Goal: Task Accomplishment & Management: Complete application form

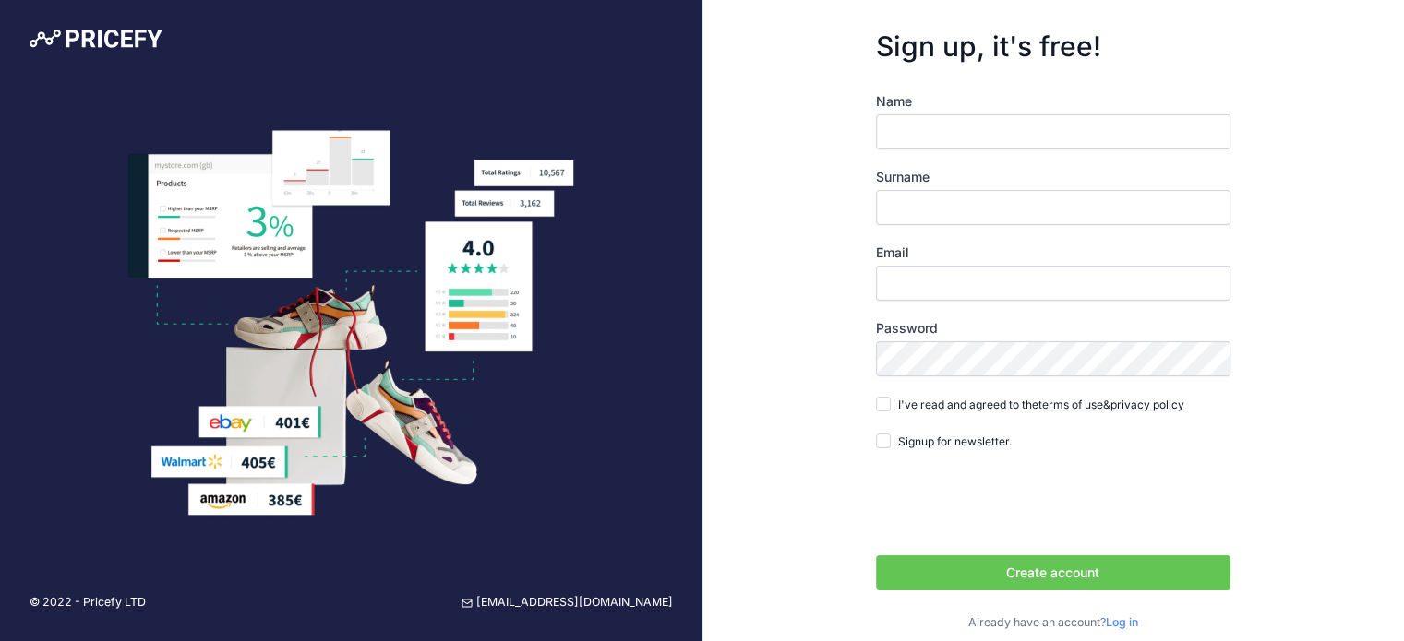
click at [910, 123] on input "Name" at bounding box center [1053, 131] width 354 height 35
type input "[PERSON_NAME]"
click at [946, 268] on input "Email" at bounding box center [1053, 283] width 354 height 35
type input "[EMAIL_ADDRESS][DOMAIN_NAME]"
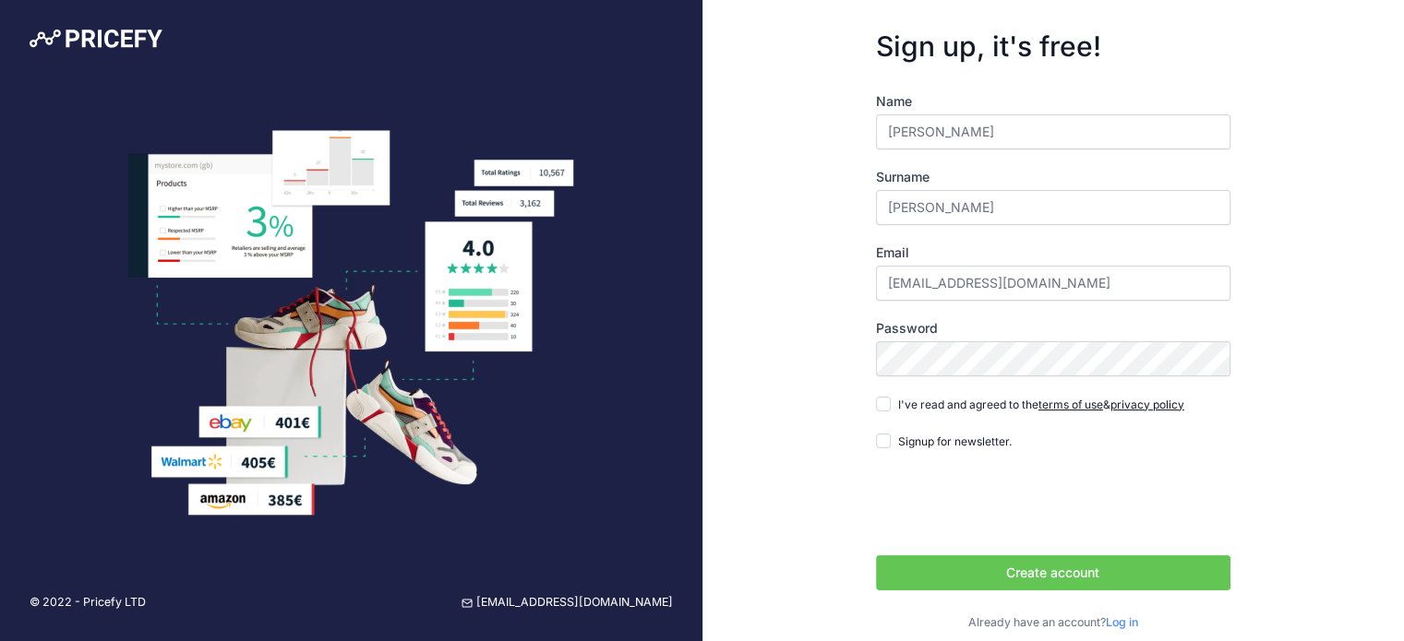
click at [945, 378] on div "Name Francesca Surname Petrillo Email 81mxoffroad@gmail.com Password terms of u…" at bounding box center [1053, 361] width 354 height 539
click at [878, 397] on input "I've read and agreed to the terms of use & privacy policy" at bounding box center [883, 404] width 15 height 15
checkbox input "true"
click at [1001, 565] on button "Create account" at bounding box center [1053, 573] width 354 height 35
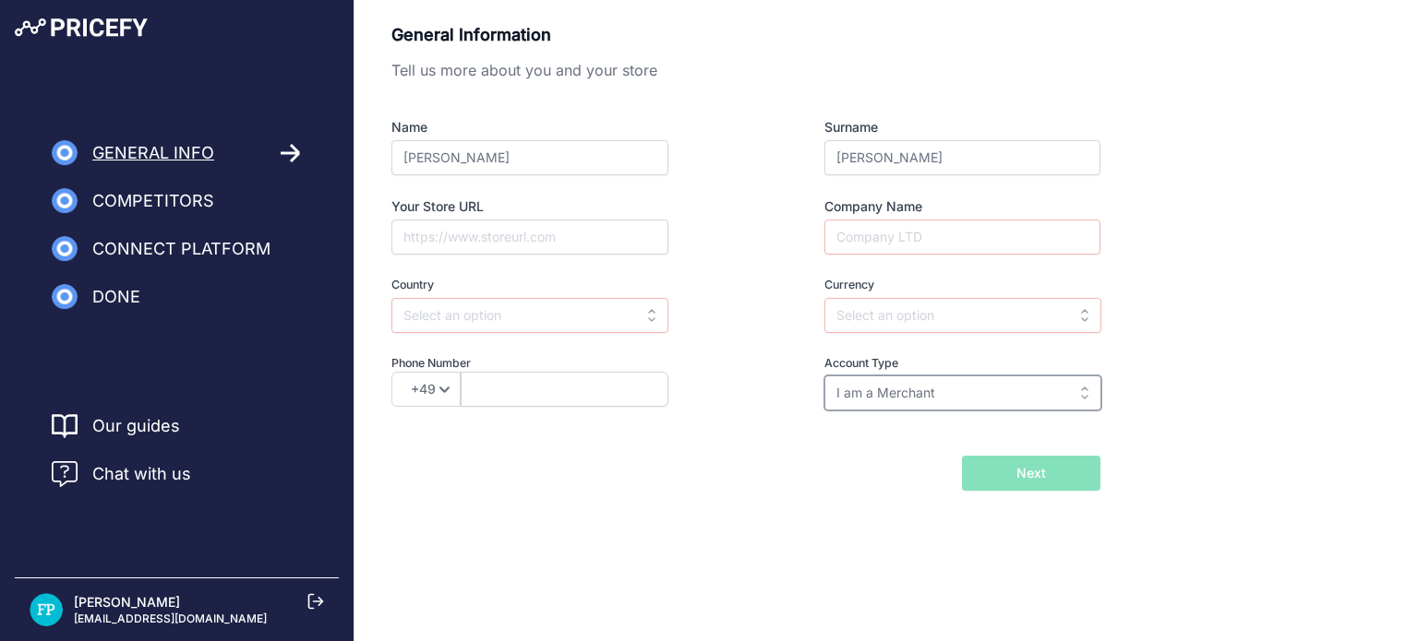
click at [957, 402] on input "I am a Merchant" at bounding box center [962, 393] width 277 height 35
click at [749, 341] on div "Name [PERSON_NAME] Surname [GEOGRAPHIC_DATA] Your Store URL Company Name Countr…" at bounding box center [745, 264] width 709 height 293
type input "I am a Merchant"
click at [852, 317] on input "text" at bounding box center [962, 315] width 277 height 35
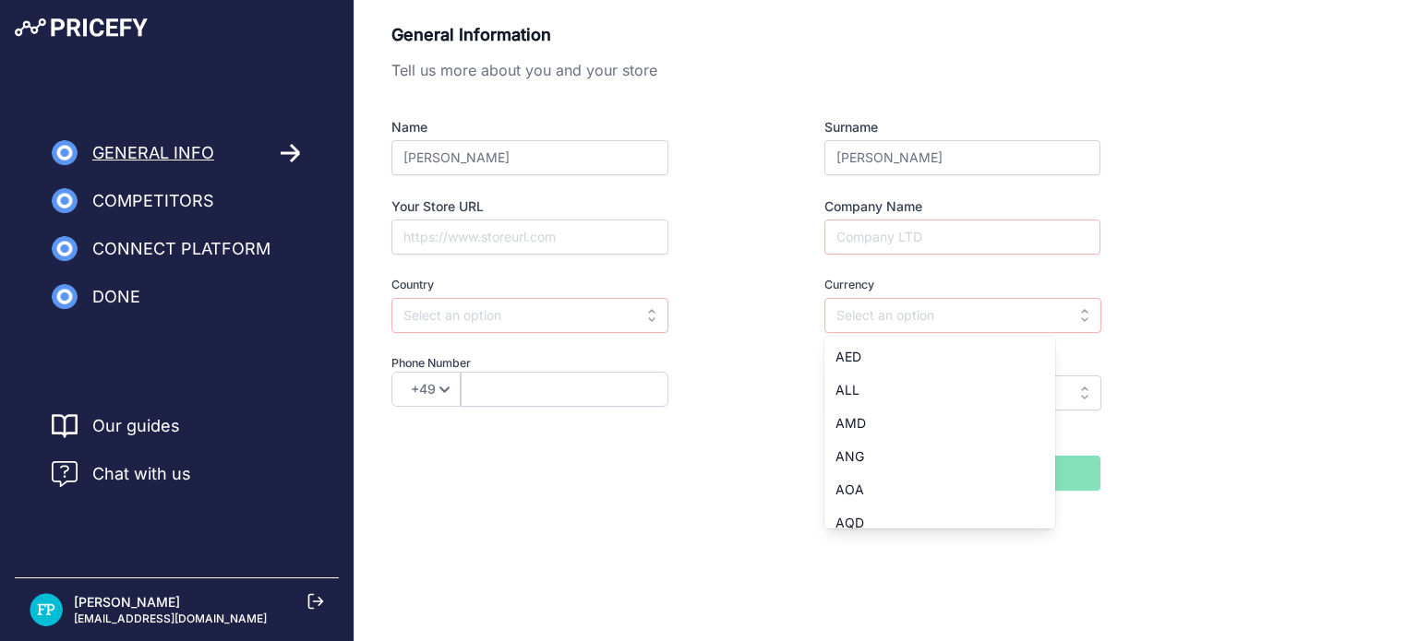
click at [785, 290] on div "Currency Select currency AED ALL AMD ANG [GEOGRAPHIC_DATA] AQD ARS AUD AWG AZN …" at bounding box center [928, 305] width 343 height 56
